Goal: Transaction & Acquisition: Subscribe to service/newsletter

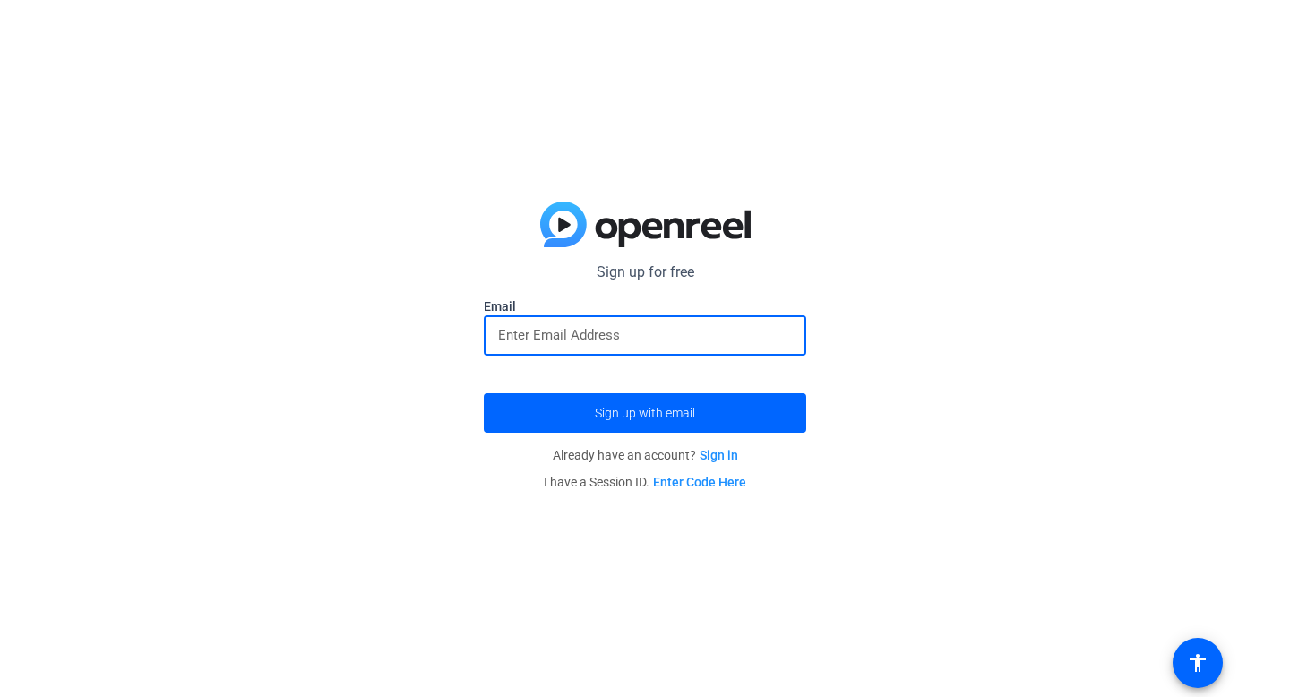
click at [645, 335] on input "email" at bounding box center [645, 334] width 294 height 21
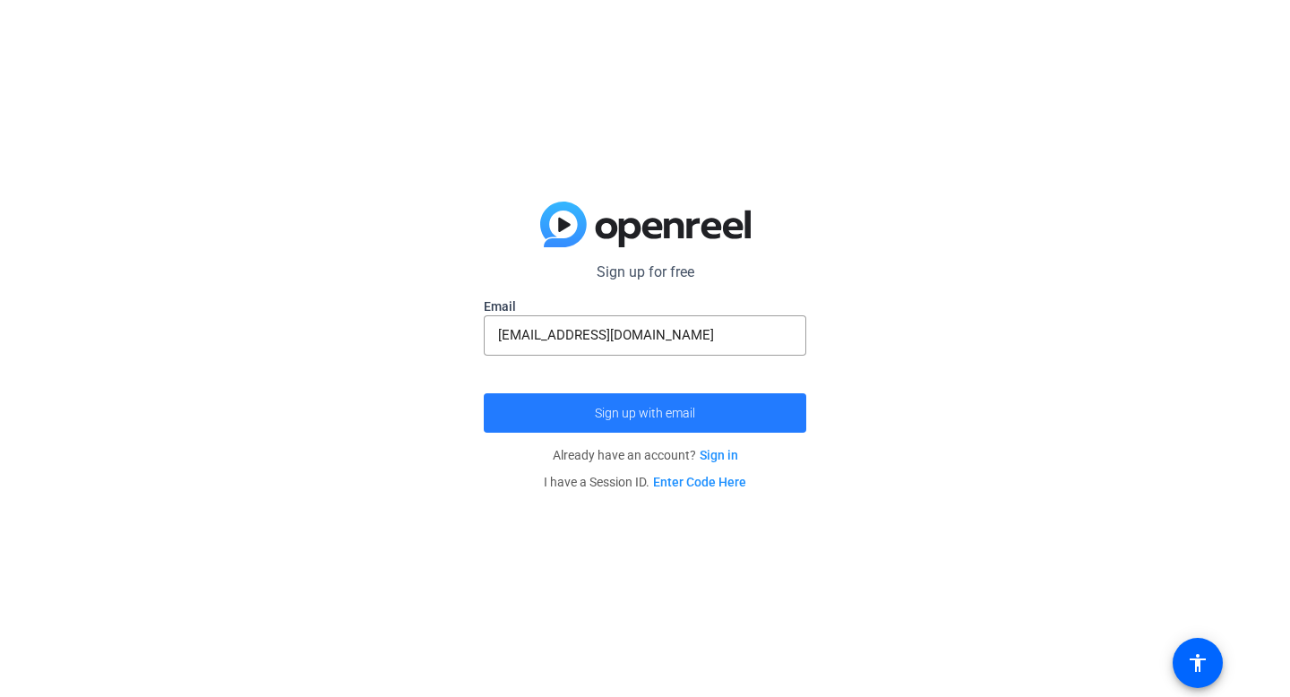
click at [640, 413] on span "Sign up with email" at bounding box center [645, 413] width 100 height 0
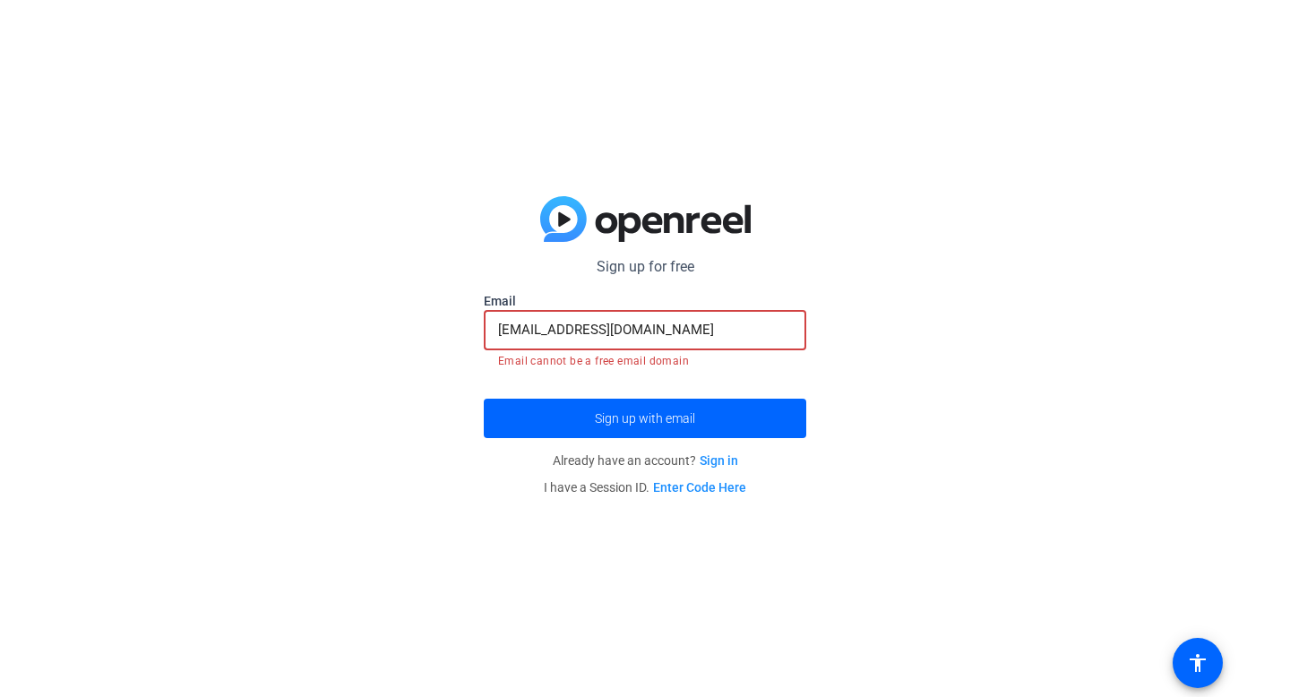
drag, startPoint x: 653, startPoint y: 331, endPoint x: 477, endPoint y: 321, distance: 175.8
click at [477, 321] on div "Sign up for free Email [EMAIL_ADDRESS][DOMAIN_NAME] Email cannot be a free emai…" at bounding box center [645, 348] width 1290 height 697
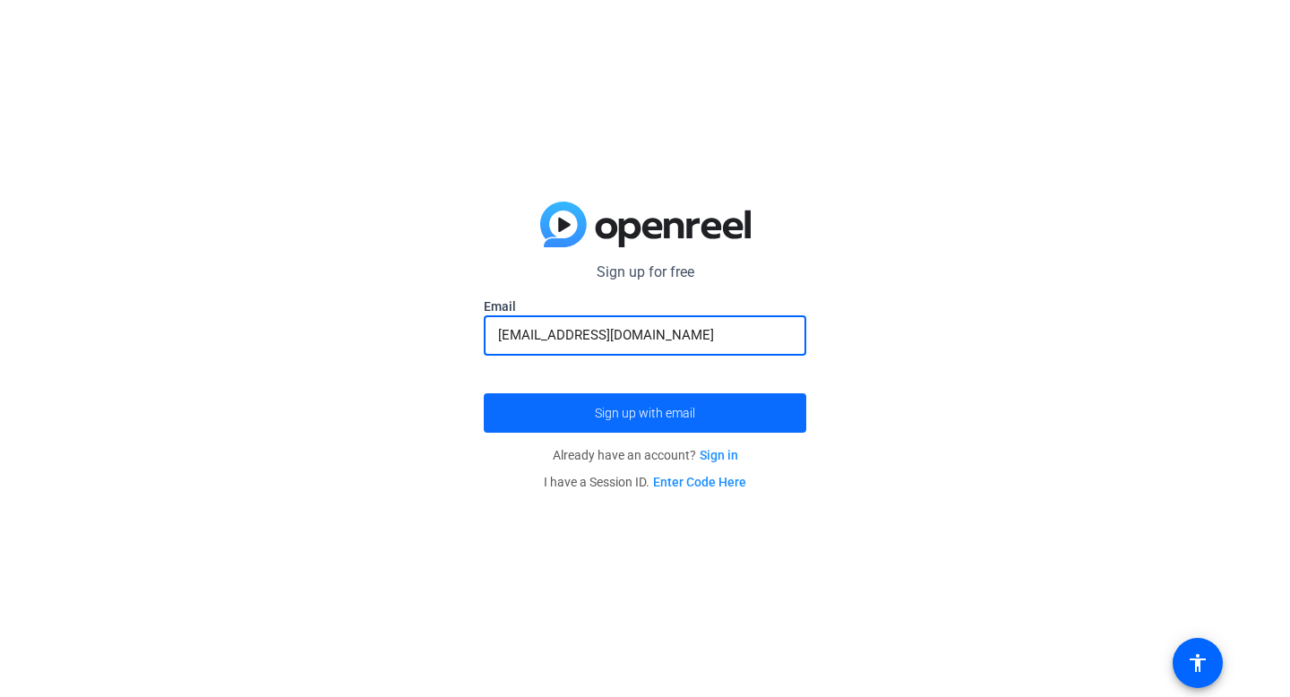
type input "[EMAIL_ADDRESS][DOMAIN_NAME]"
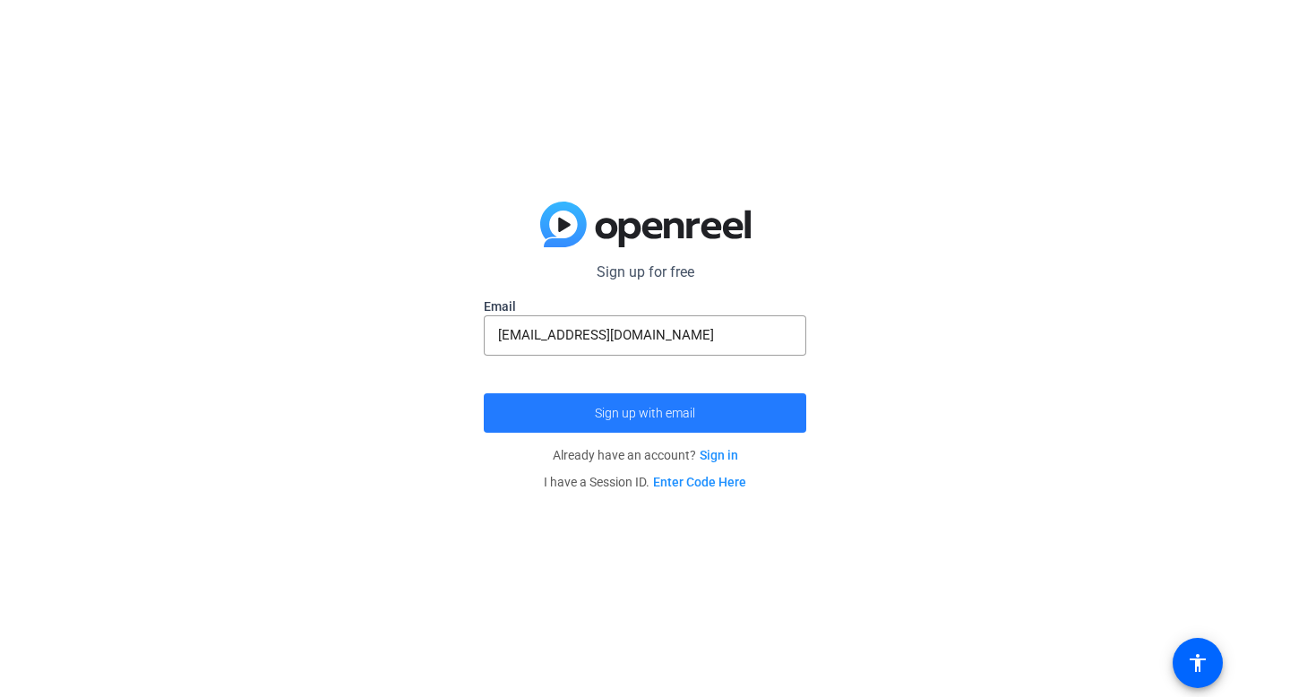
click at [597, 402] on span "submit" at bounding box center [645, 412] width 322 height 43
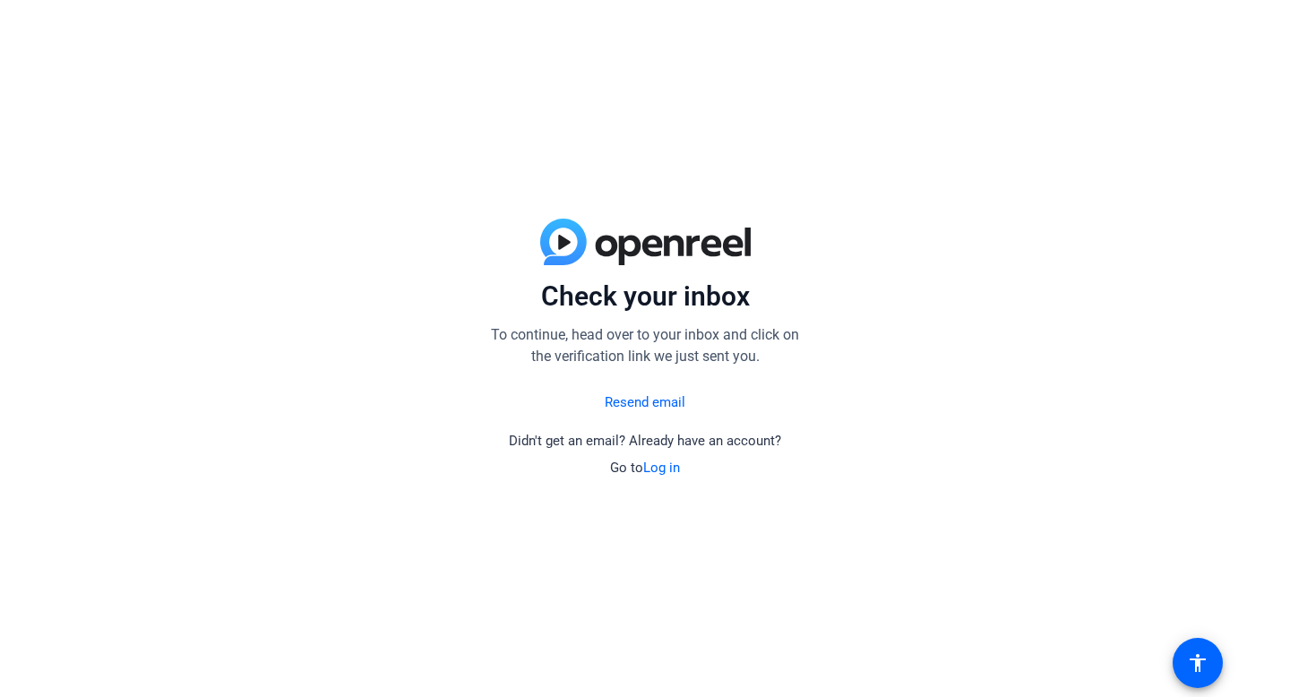
click at [614, 402] on link "Resend email" at bounding box center [645, 402] width 81 height 21
